Goal: Information Seeking & Learning: Learn about a topic

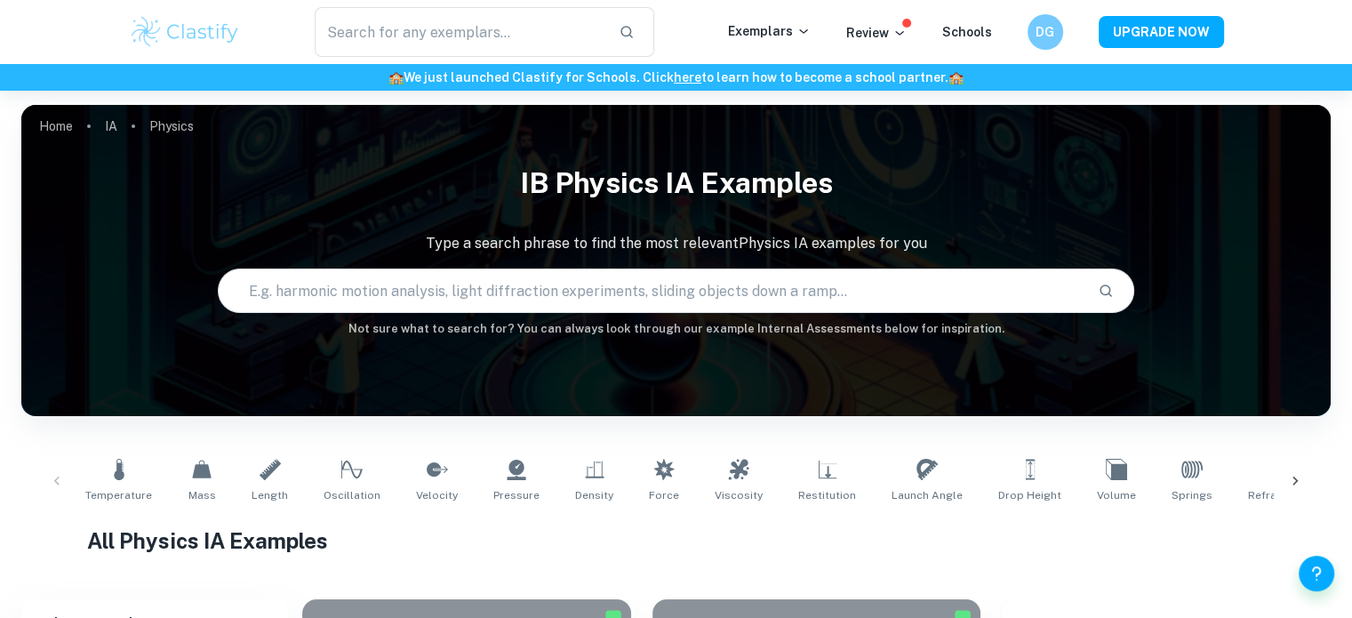
click at [771, 302] on input "text" at bounding box center [651, 291] width 865 height 50
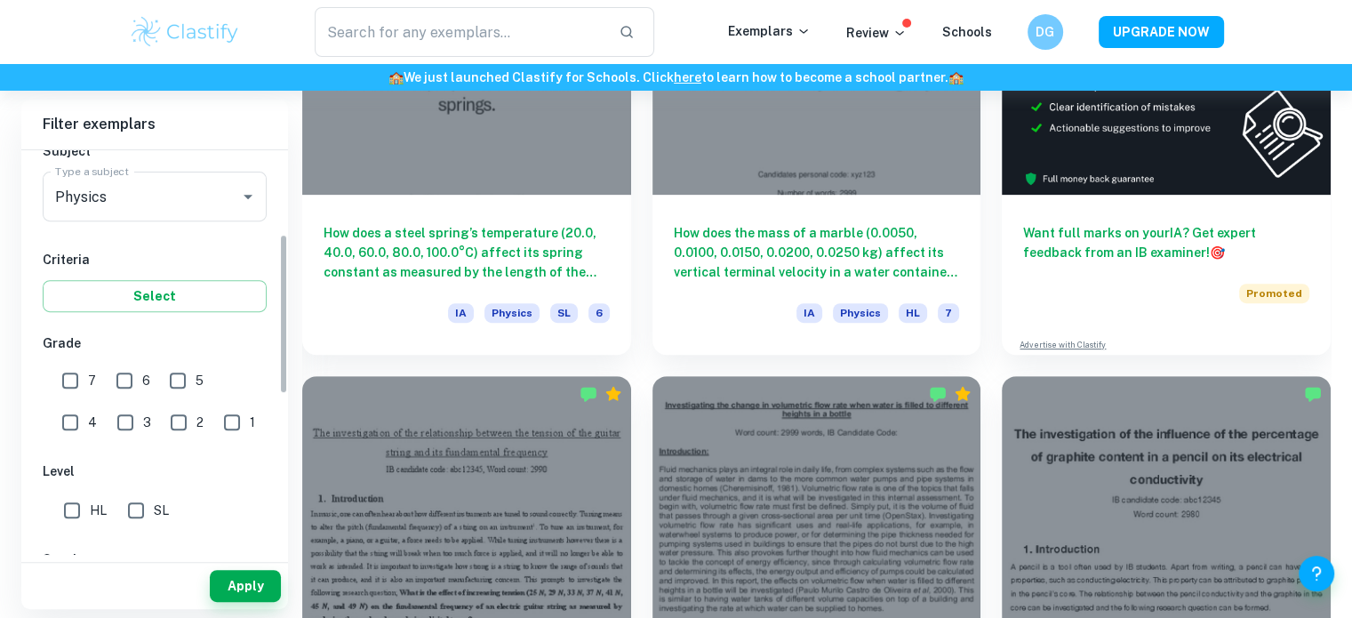
scroll to position [223, 0]
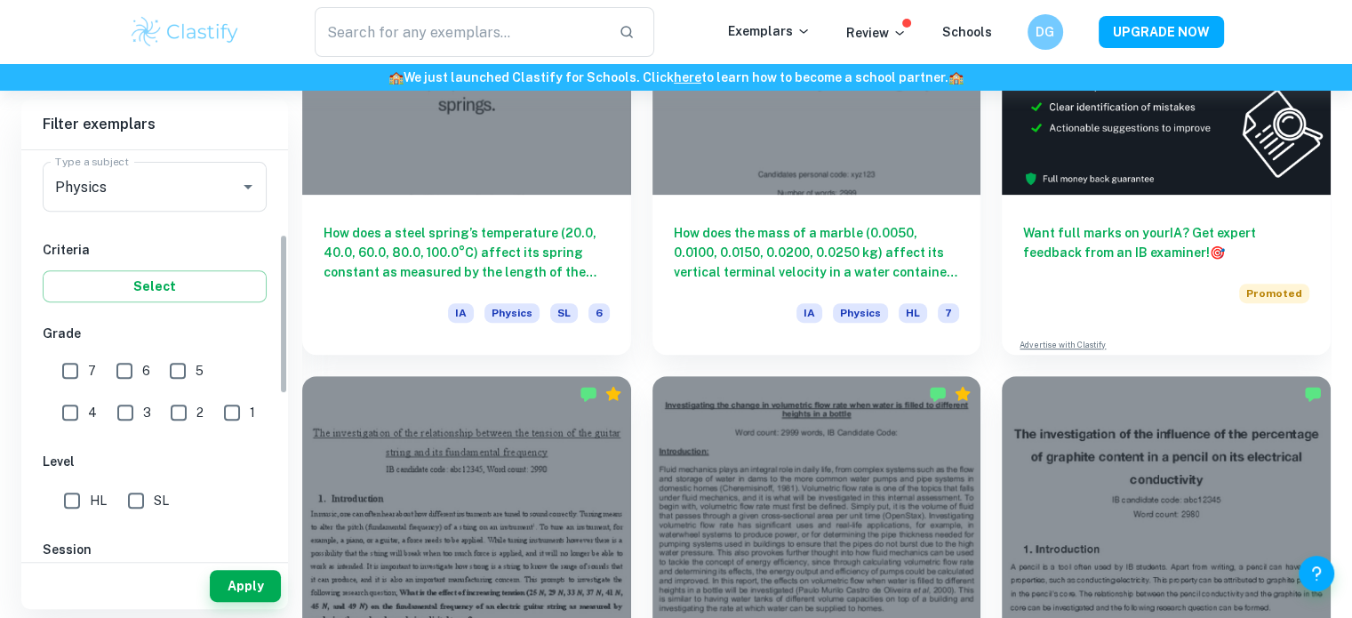
drag, startPoint x: 282, startPoint y: 244, endPoint x: 291, endPoint y: 333, distance: 89.3
click at [65, 378] on input "7" at bounding box center [70, 371] width 36 height 36
checkbox input "true"
click at [60, 507] on input "HL" at bounding box center [72, 501] width 36 height 36
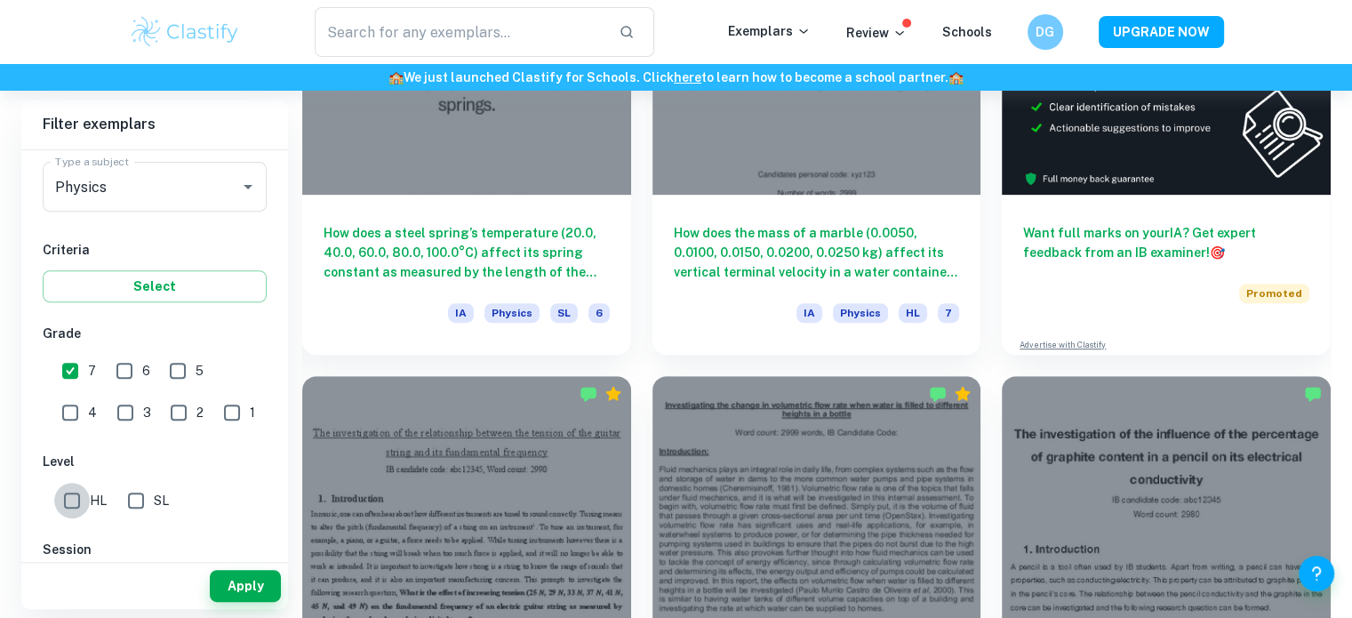
checkbox input "true"
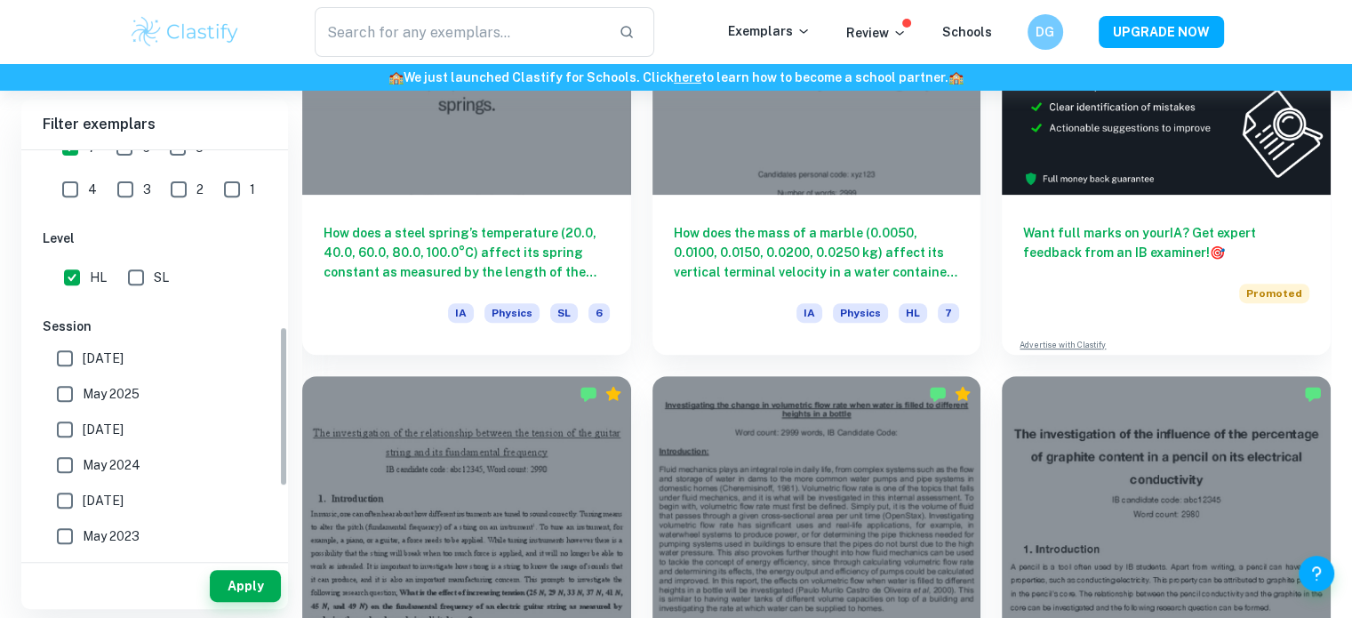
scroll to position [448, 0]
drag, startPoint x: 283, startPoint y: 257, endPoint x: 284, endPoint y: 346, distance: 88.9
click at [284, 346] on div "IB College Category IA EE TOK Notes Subject Type a subject Physics Type a subje…" at bounding box center [154, 352] width 267 height 404
click at [231, 594] on button "Apply" at bounding box center [245, 586] width 71 height 32
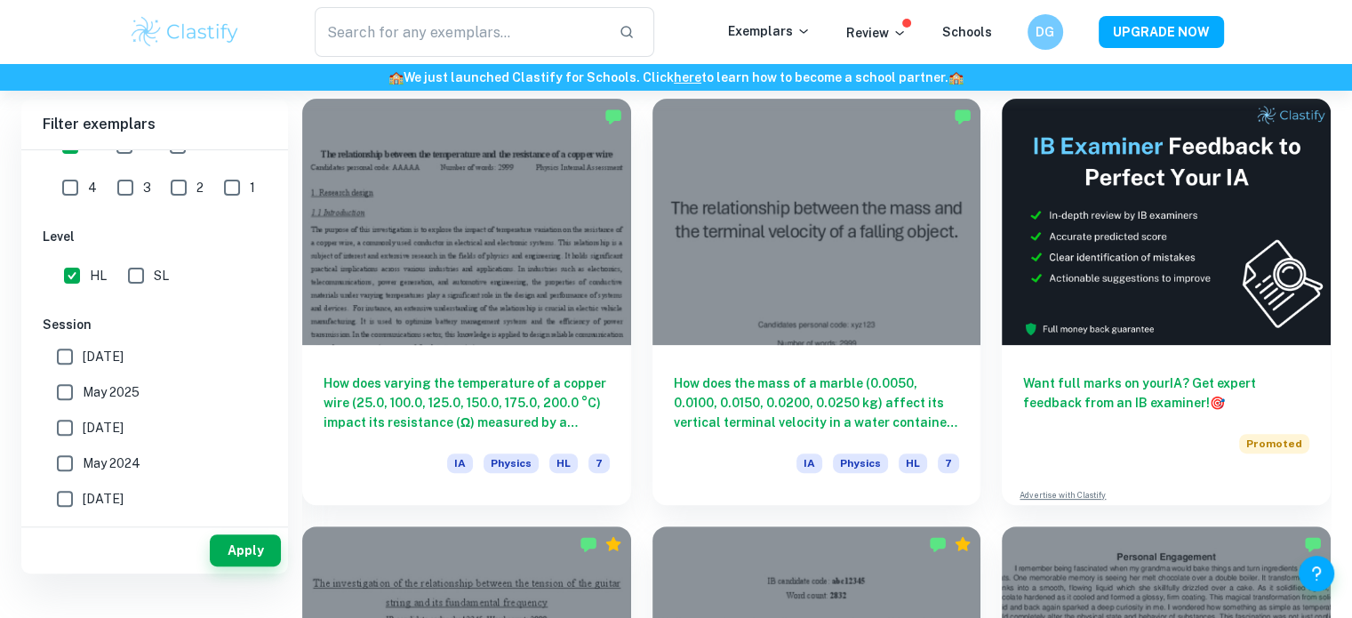
scroll to position [464, 0]
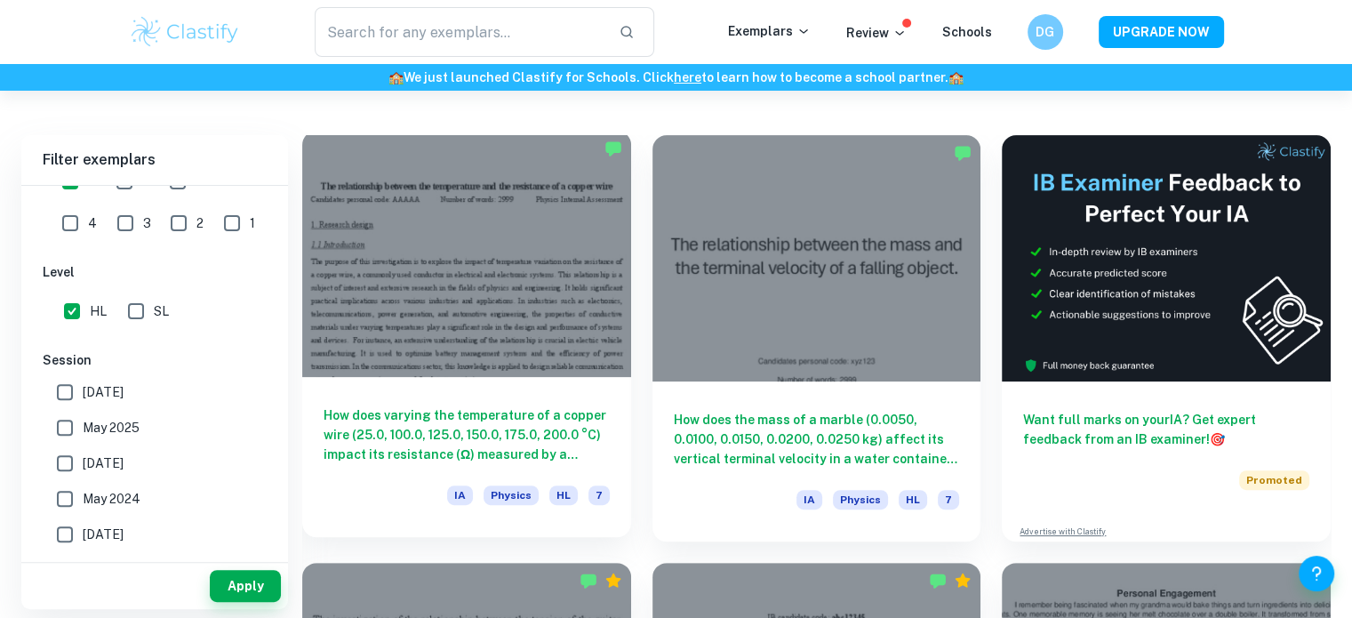
click at [491, 415] on h6 "How does varying the temperature of a copper wire (25.0, 100.0, 125.0, 150.0, 1…" at bounding box center [466, 434] width 286 height 59
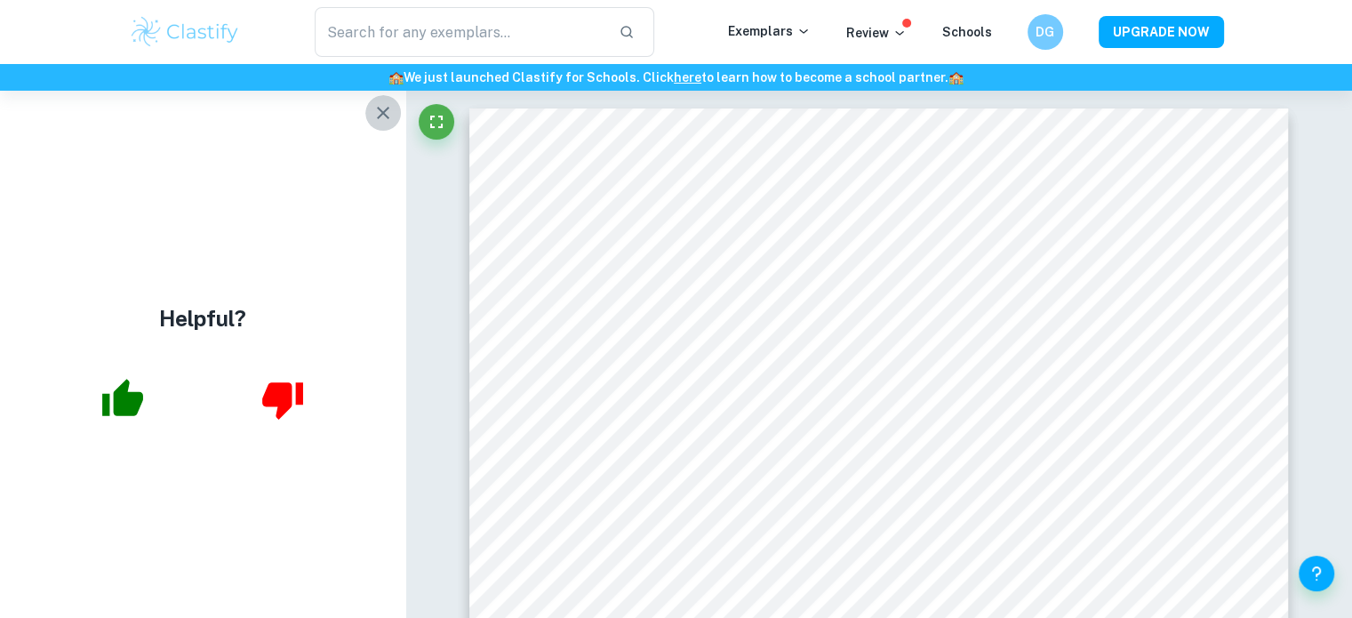
click at [387, 113] on icon "button" at bounding box center [382, 112] width 21 height 21
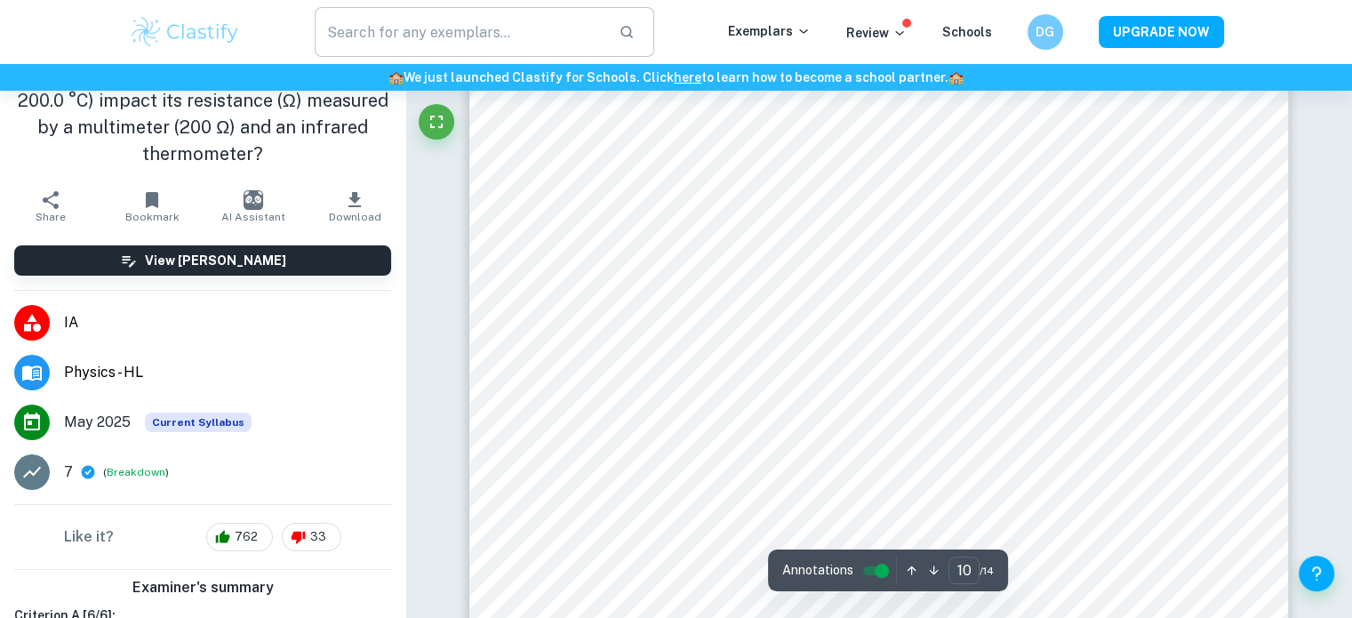
scroll to position [11034, 0]
type input "10"
